Goal: Check status

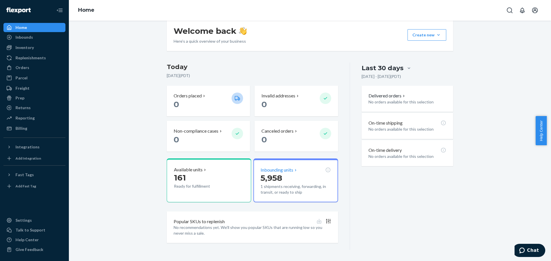
scroll to position [11, 0]
click at [289, 186] on p "1 shipments receiving, forwarding, in transit, or ready to ship" at bounding box center [295, 189] width 70 height 11
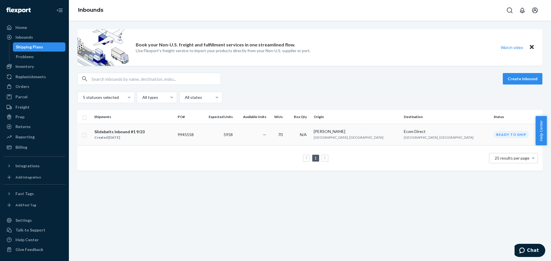
click at [110, 133] on div "Slidebelts Inbound #1 9/23" at bounding box center [119, 132] width 50 height 6
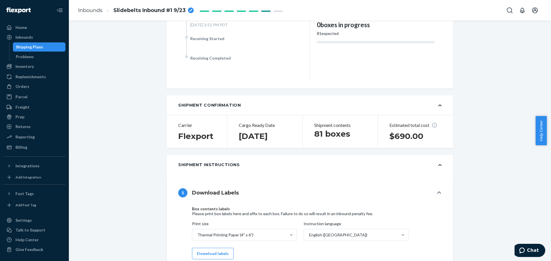
scroll to position [172, 0]
click at [55, 146] on div "Billing" at bounding box center [34, 147] width 61 height 8
